Goal: Information Seeking & Learning: Learn about a topic

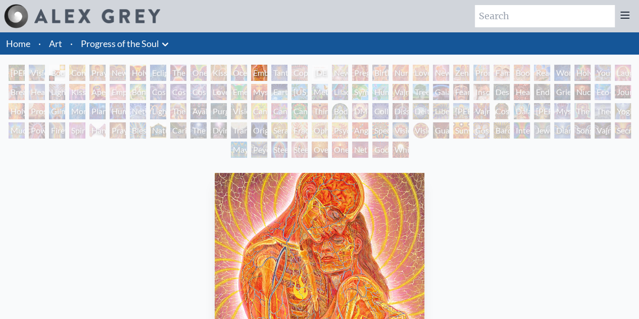
click at [516, 18] on input "search" at bounding box center [544, 16] width 140 height 22
type input "coupl;e"
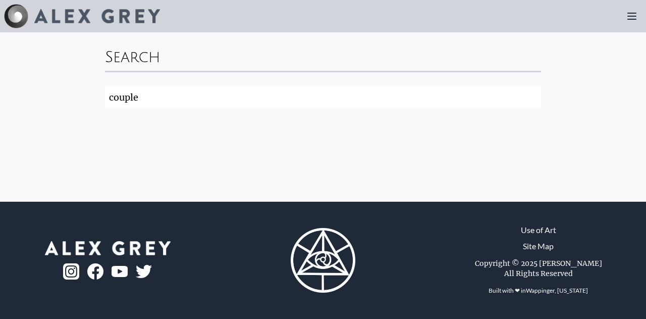
type input "couple"
click button "Search" at bounding box center [0, 0] width 0 height 0
click at [371, 93] on input "couple" at bounding box center [323, 97] width 436 height 22
click button "Search" at bounding box center [0, 0] width 0 height 0
click at [364, 57] on div "Search" at bounding box center [323, 55] width 436 height 30
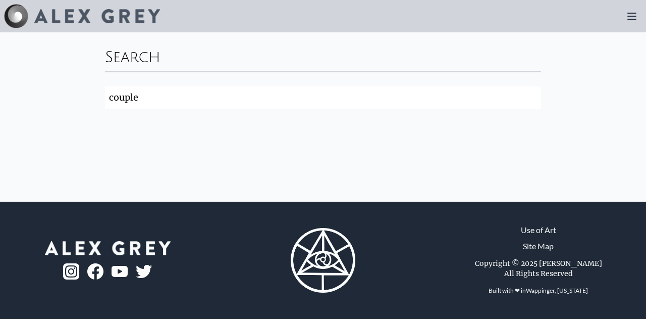
click at [221, 60] on div "Search" at bounding box center [323, 55] width 436 height 30
click at [134, 58] on div "Search" at bounding box center [323, 55] width 436 height 30
click at [41, 12] on img at bounding box center [97, 16] width 126 height 14
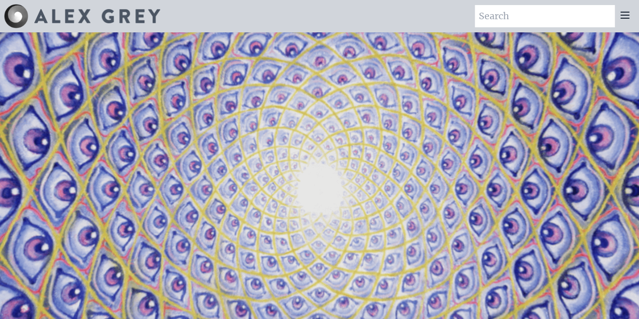
click at [542, 25] on input "search" at bounding box center [544, 16] width 140 height 22
type input "couple"
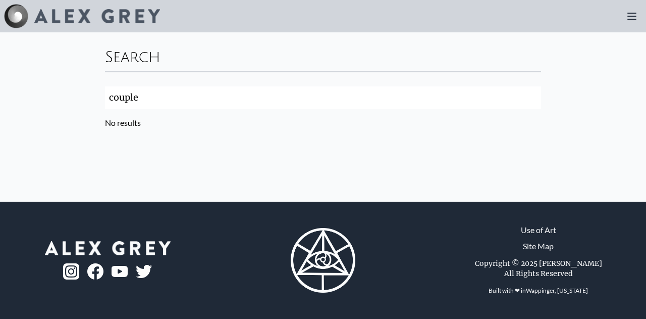
click at [338, 90] on input "couple" at bounding box center [323, 97] width 436 height 22
type input "couple embracing"
click button "Search" at bounding box center [0, 0] width 0 height 0
click at [29, 21] on div at bounding box center [94, 16] width 132 height 14
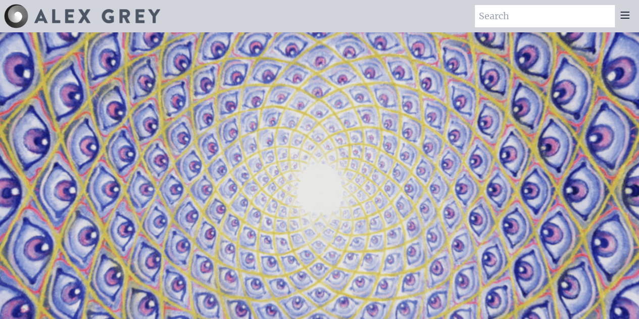
click at [626, 17] on icon at bounding box center [624, 15] width 12 height 12
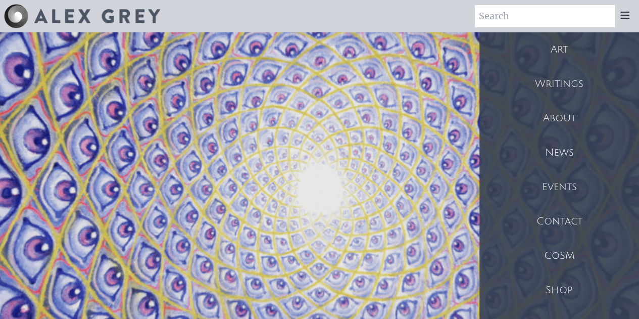
click at [586, 281] on div "Shop" at bounding box center [559, 290] width 160 height 34
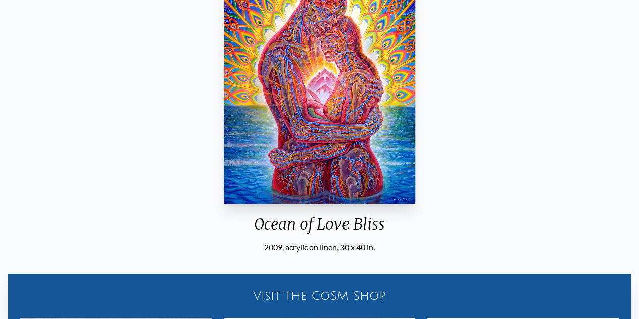
scroll to position [222, 0]
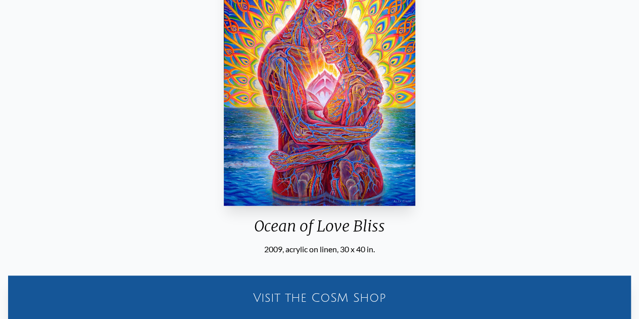
click at [318, 144] on img "12 / 133" at bounding box center [319, 78] width 191 height 255
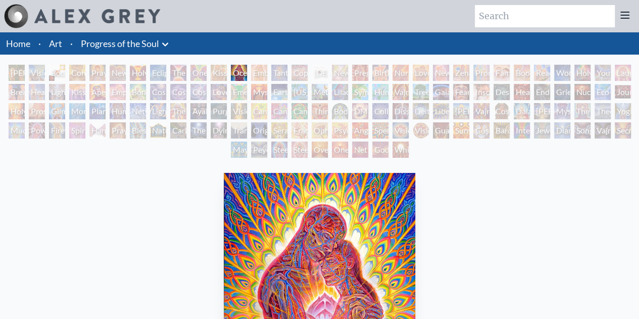
click at [59, 42] on link "Art" at bounding box center [55, 43] width 13 height 14
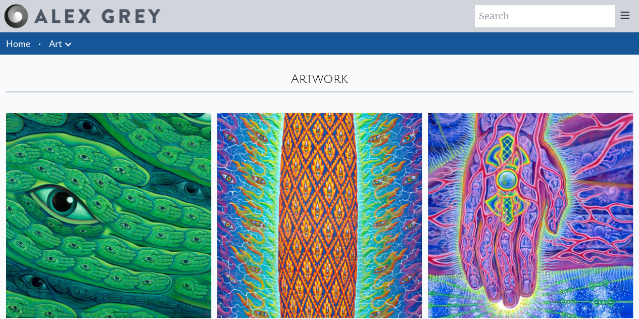
click at [71, 43] on icon at bounding box center [68, 44] width 6 height 4
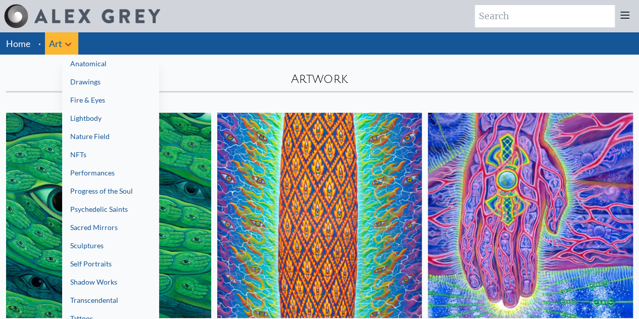
click at [14, 46] on div at bounding box center [319, 159] width 639 height 319
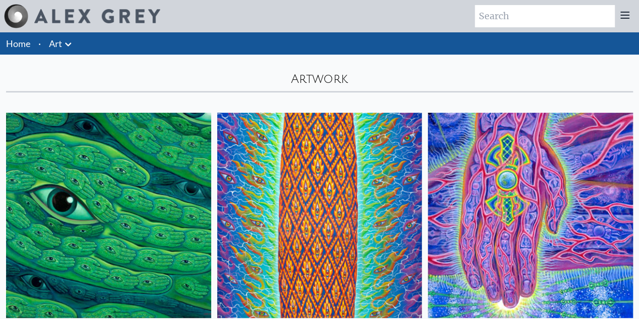
click at [14, 46] on link "Home" at bounding box center [18, 43] width 24 height 11
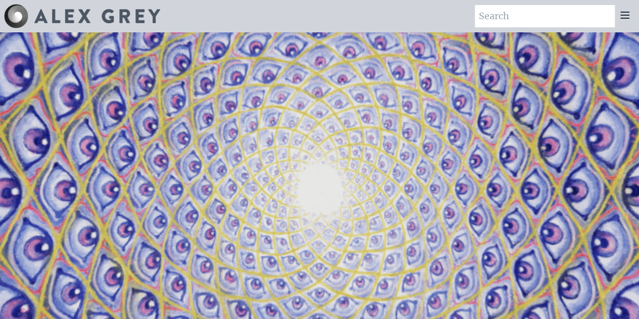
click at [620, 15] on icon at bounding box center [624, 15] width 8 height 6
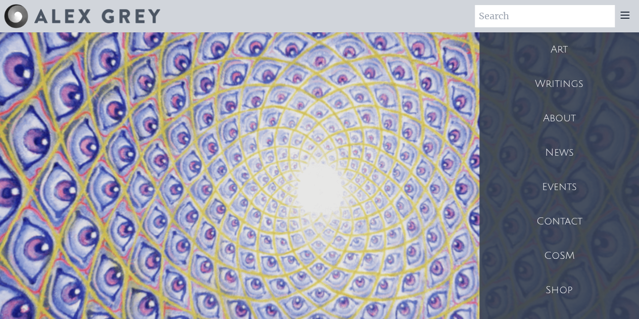
click at [578, 283] on div "Shop" at bounding box center [559, 290] width 160 height 34
